Goal: Task Accomplishment & Management: Use online tool/utility

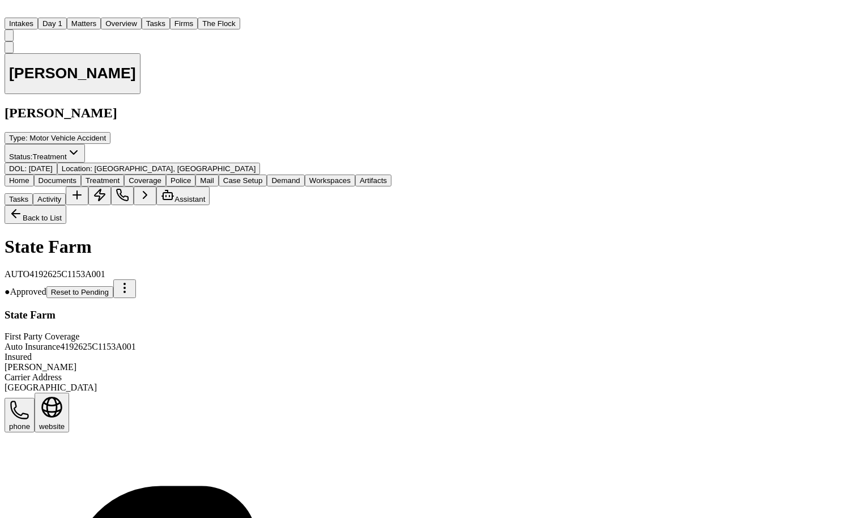
scroll to position [345, 0]
click at [134, 186] on button at bounding box center [122, 195] width 23 height 19
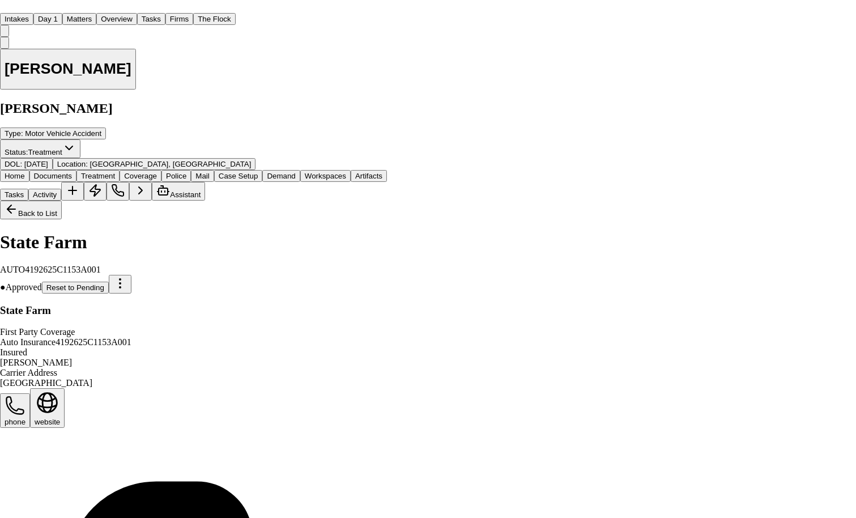
drag, startPoint x: 321, startPoint y: 140, endPoint x: 393, endPoint y: 141, distance: 72.6
copy h2 "Make a Call for"
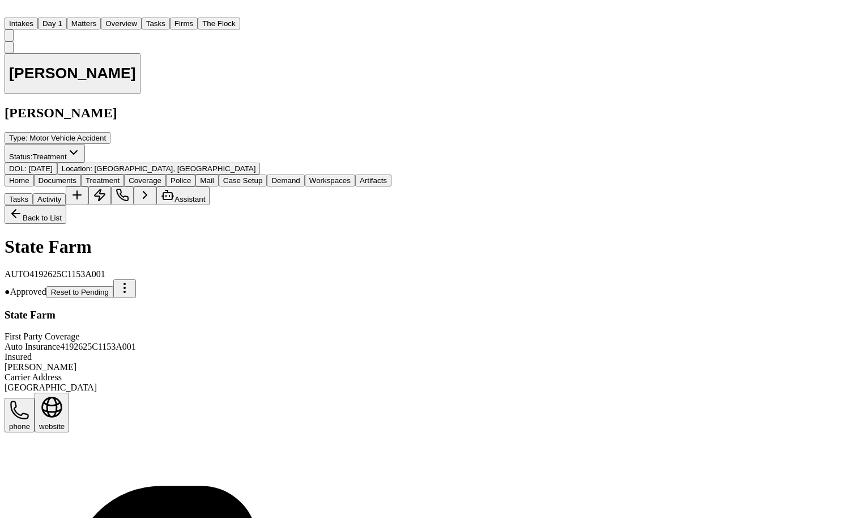
click at [170, 19] on button "Tasks" at bounding box center [156, 24] width 28 height 12
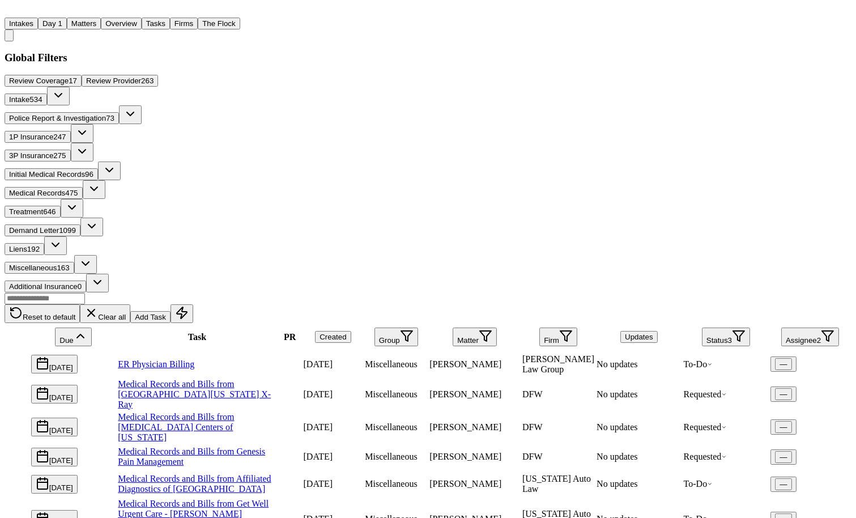
click at [77, 85] on span "17" at bounding box center [73, 81] width 9 height 9
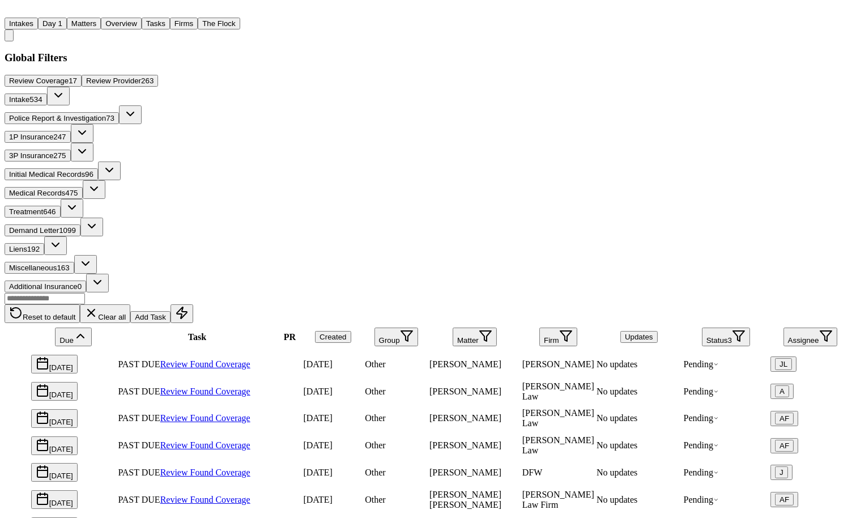
click at [160, 359] on span "PAST DUE" at bounding box center [139, 364] width 42 height 10
click at [94, 124] on button "button" at bounding box center [82, 133] width 23 height 19
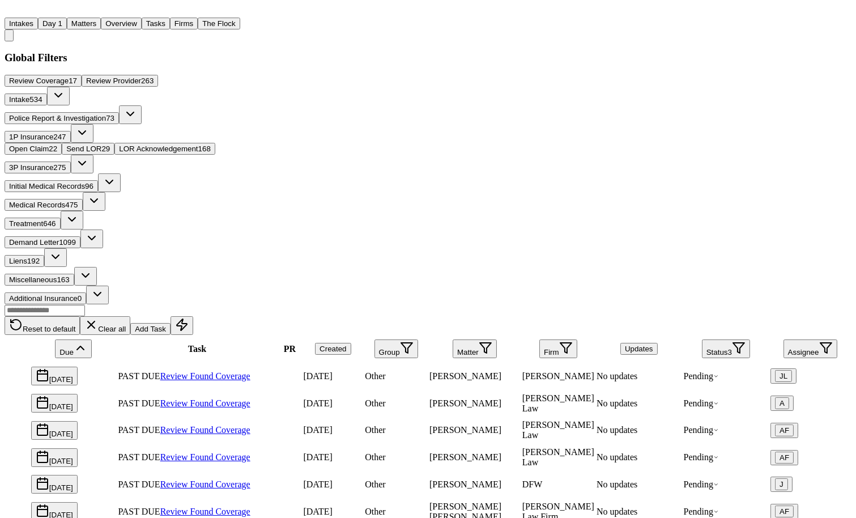
click at [62, 143] on button "Open Claim 22" at bounding box center [33, 149] width 57 height 12
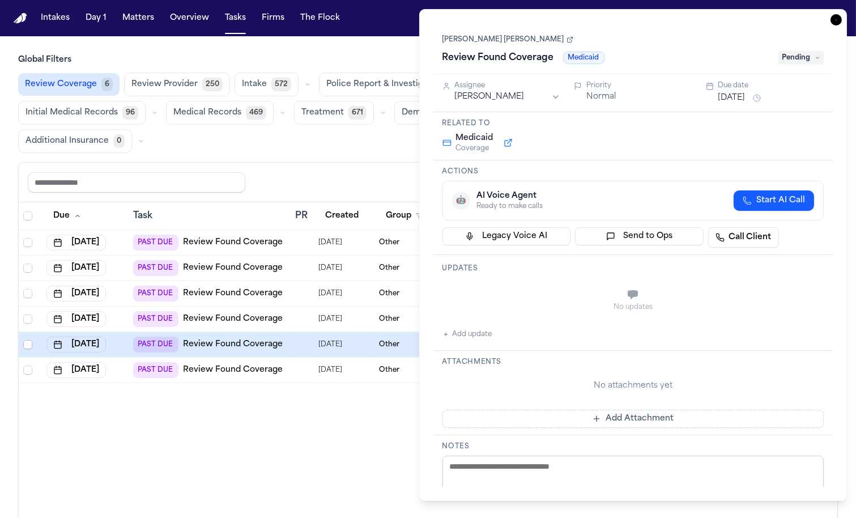
click at [528, 133] on div "Medicaid Coverage" at bounding box center [634, 143] width 382 height 20
click at [837, 20] on icon "button" at bounding box center [836, 19] width 11 height 11
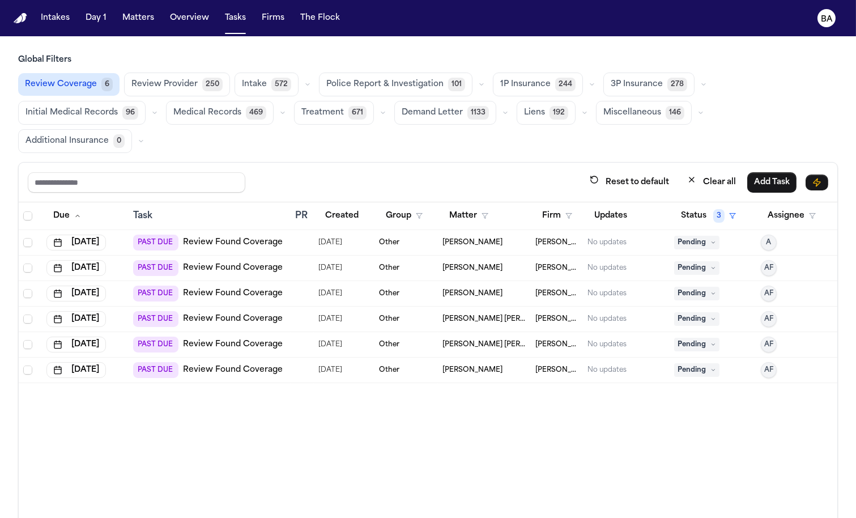
click at [571, 84] on div "1P Insurance 244" at bounding box center [546, 85] width 106 height 24
click at [589, 84] on icon "button" at bounding box center [592, 84] width 7 height 7
